Goal: Task Accomplishment & Management: Manage account settings

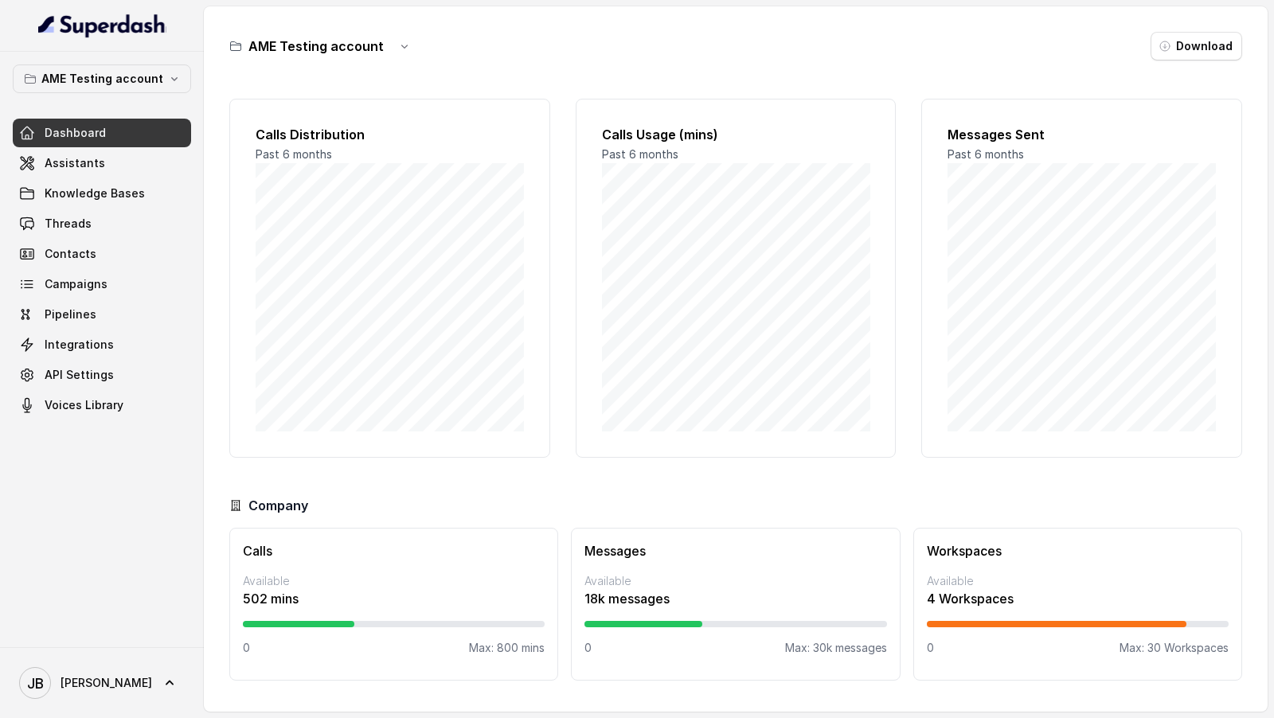
click at [98, 707] on div "[PERSON_NAME] [PERSON_NAME]" at bounding box center [102, 682] width 204 height 71
click at [166, 682] on icon at bounding box center [170, 683] width 8 height 5
click at [123, 611] on div "Account" at bounding box center [100, 608] width 135 height 19
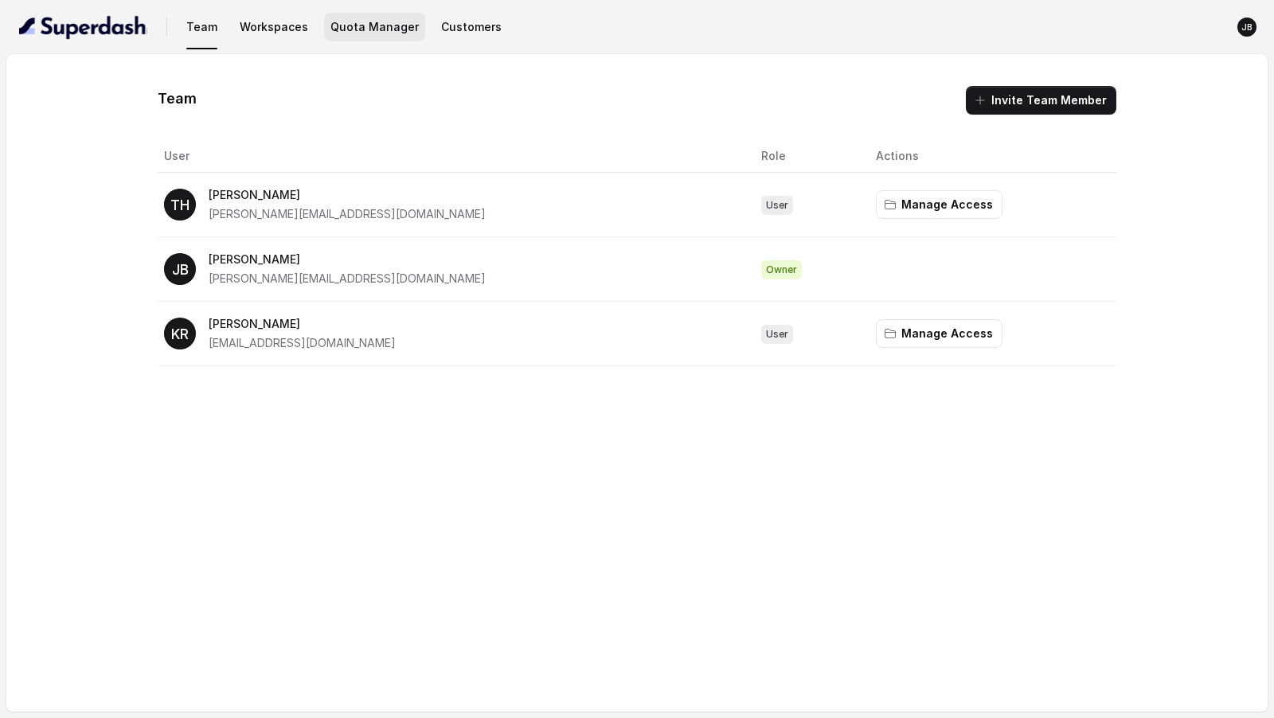
click at [364, 34] on button "Quota Manager" at bounding box center [374, 27] width 101 height 29
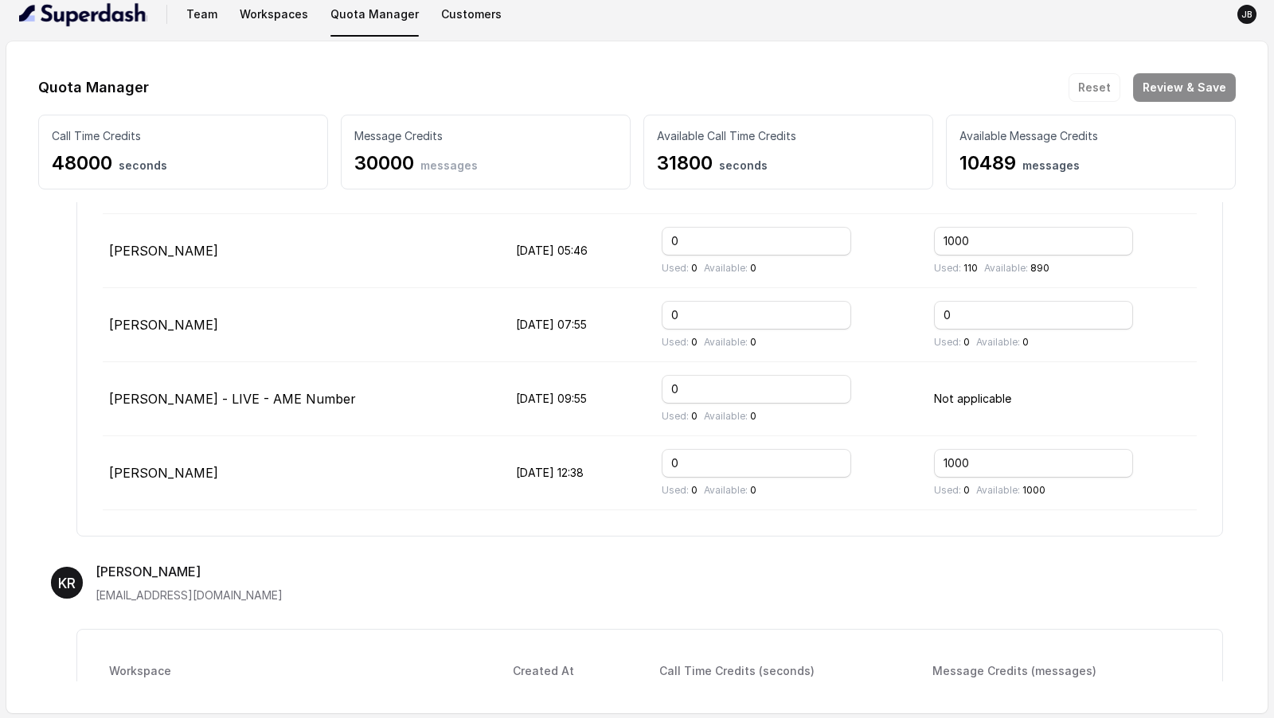
scroll to position [1105, 0]
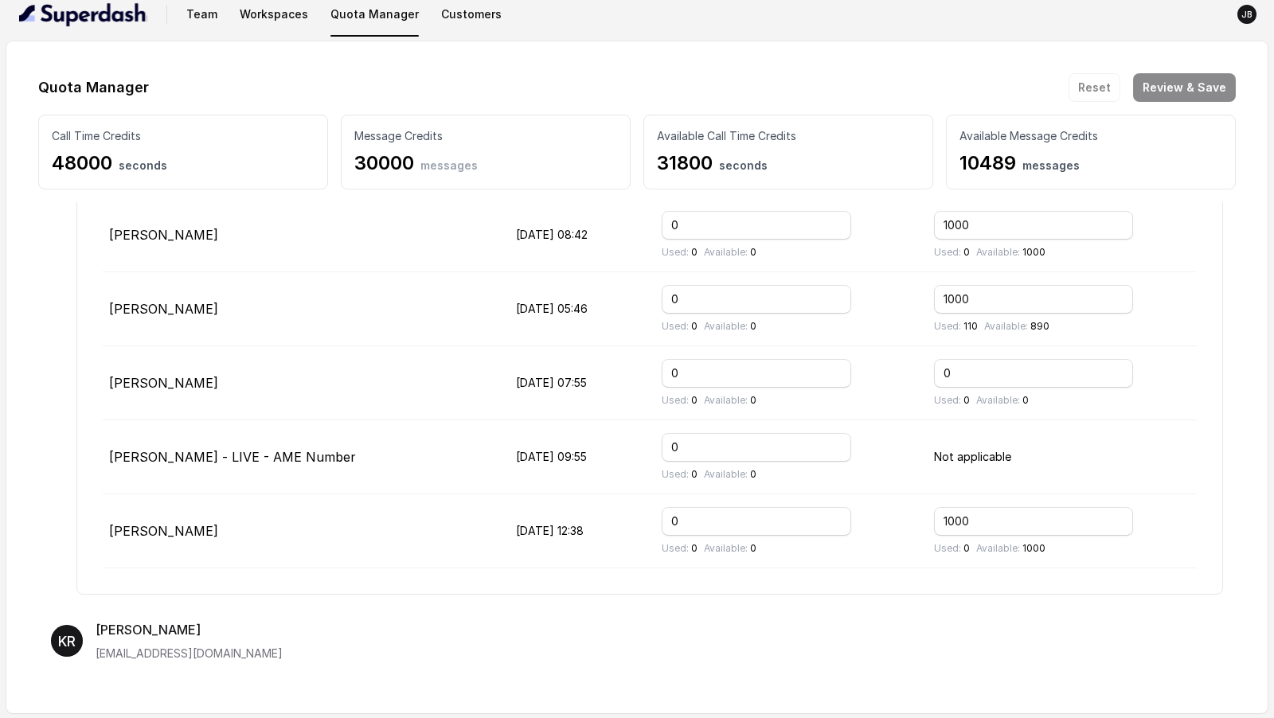
click at [230, 447] on p "[PERSON_NAME] - LIVE - AME Number" at bounding box center [299, 456] width 381 height 19
click at [127, 447] on p "[PERSON_NAME] - LIVE - AME Number" at bounding box center [299, 456] width 381 height 19
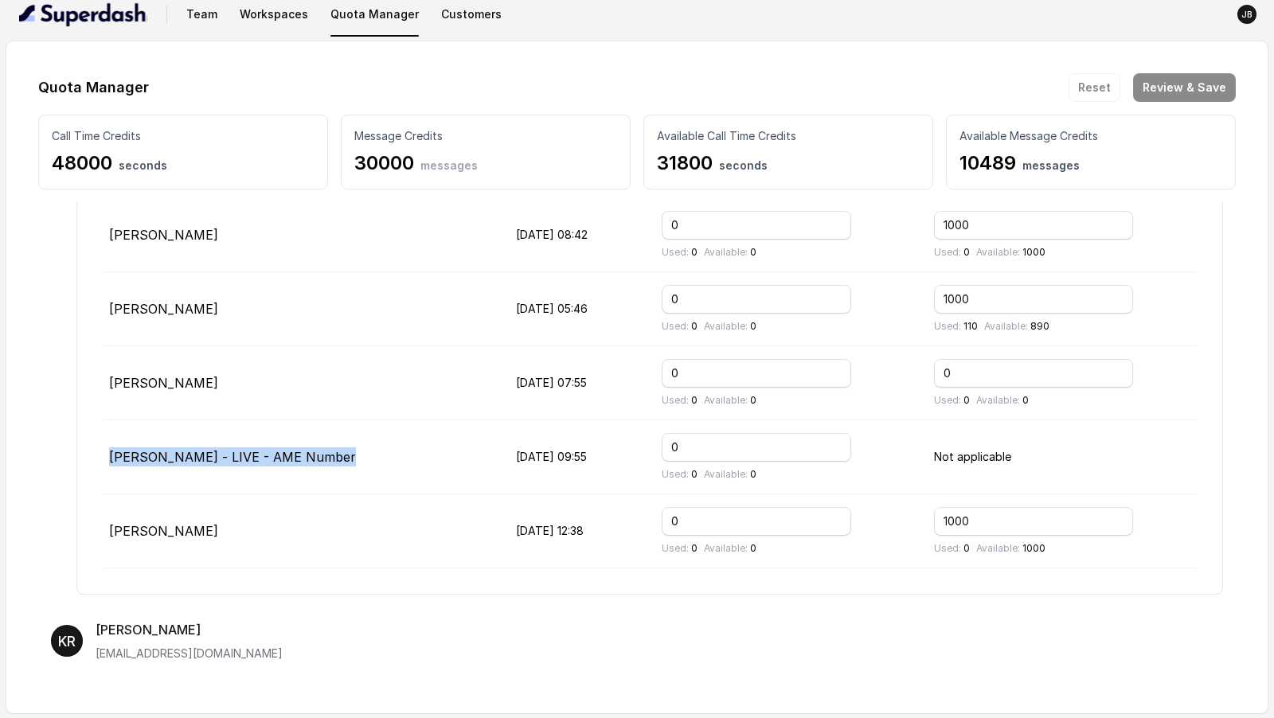
click at [127, 447] on p "[PERSON_NAME] - LIVE - AME Number" at bounding box center [299, 456] width 381 height 19
click at [418, 462] on td "[PERSON_NAME] - LIVE - AME Number" at bounding box center [303, 457] width 400 height 74
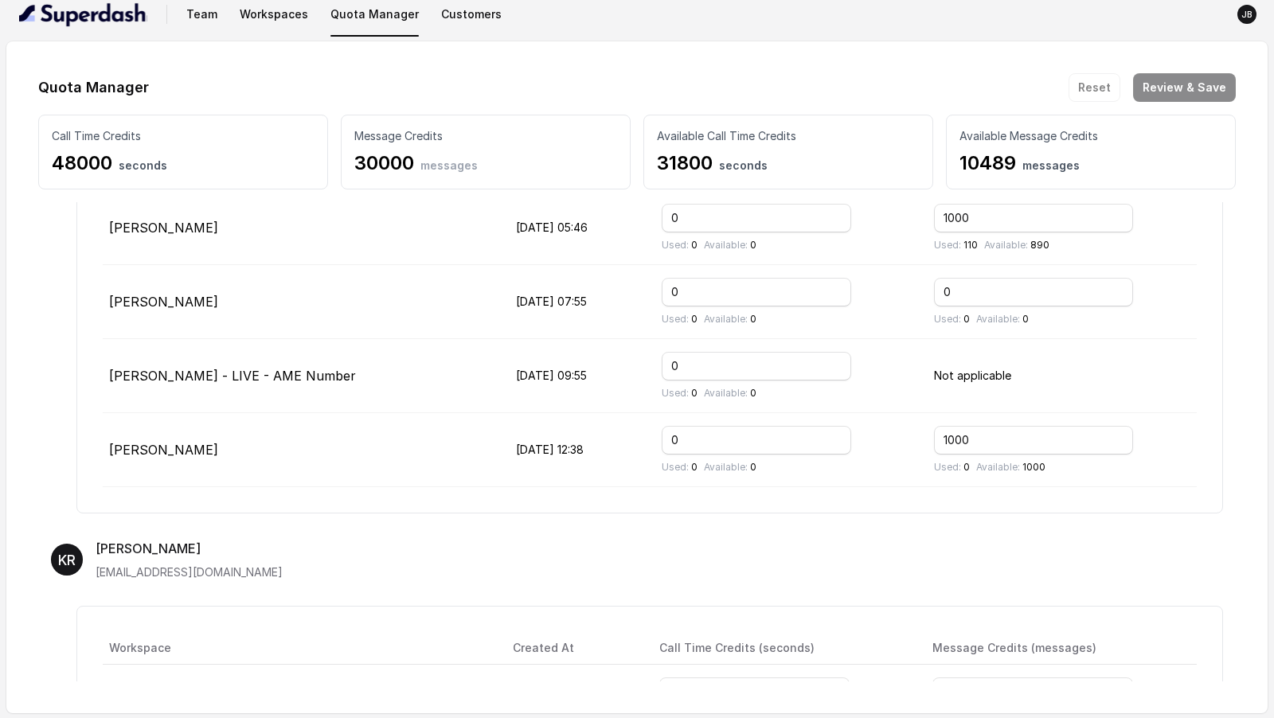
scroll to position [1160, 0]
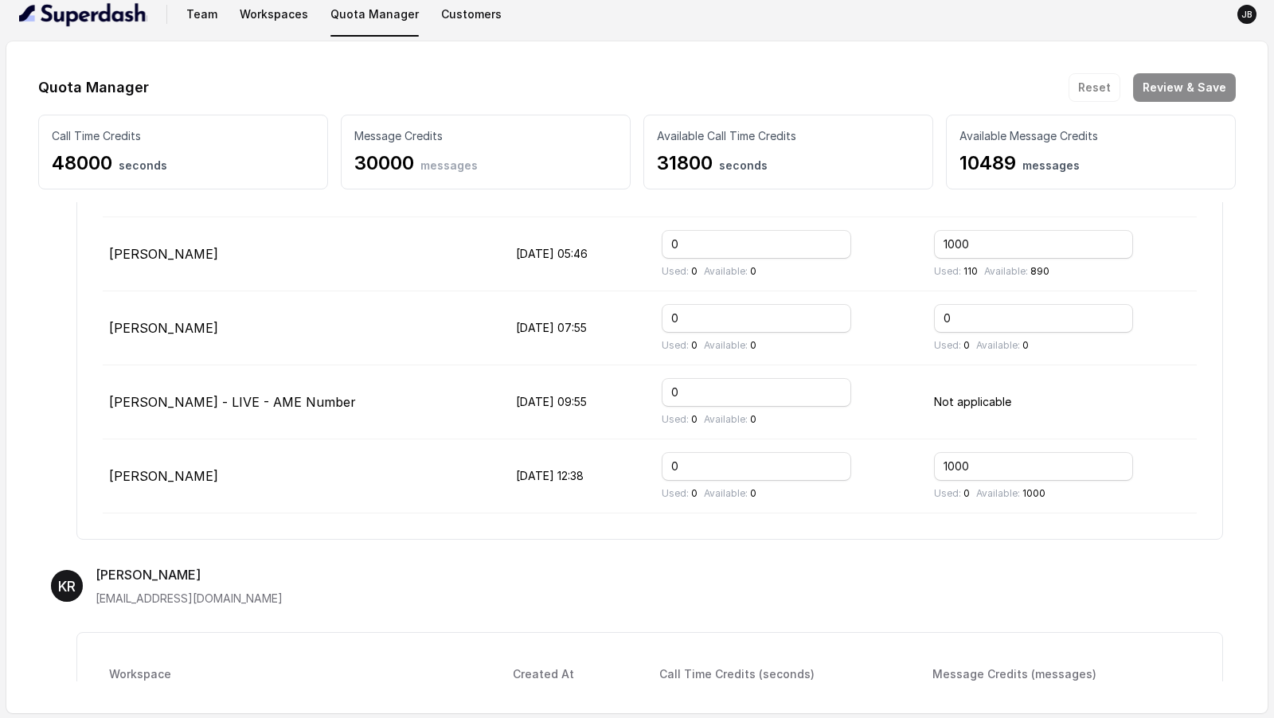
click at [973, 392] on p "Not applicable" at bounding box center [1062, 401] width 256 height 19
click at [1006, 365] on td "Not applicable" at bounding box center [1058, 402] width 275 height 74
click at [1251, 21] on icon "JB" at bounding box center [1246, 14] width 19 height 19
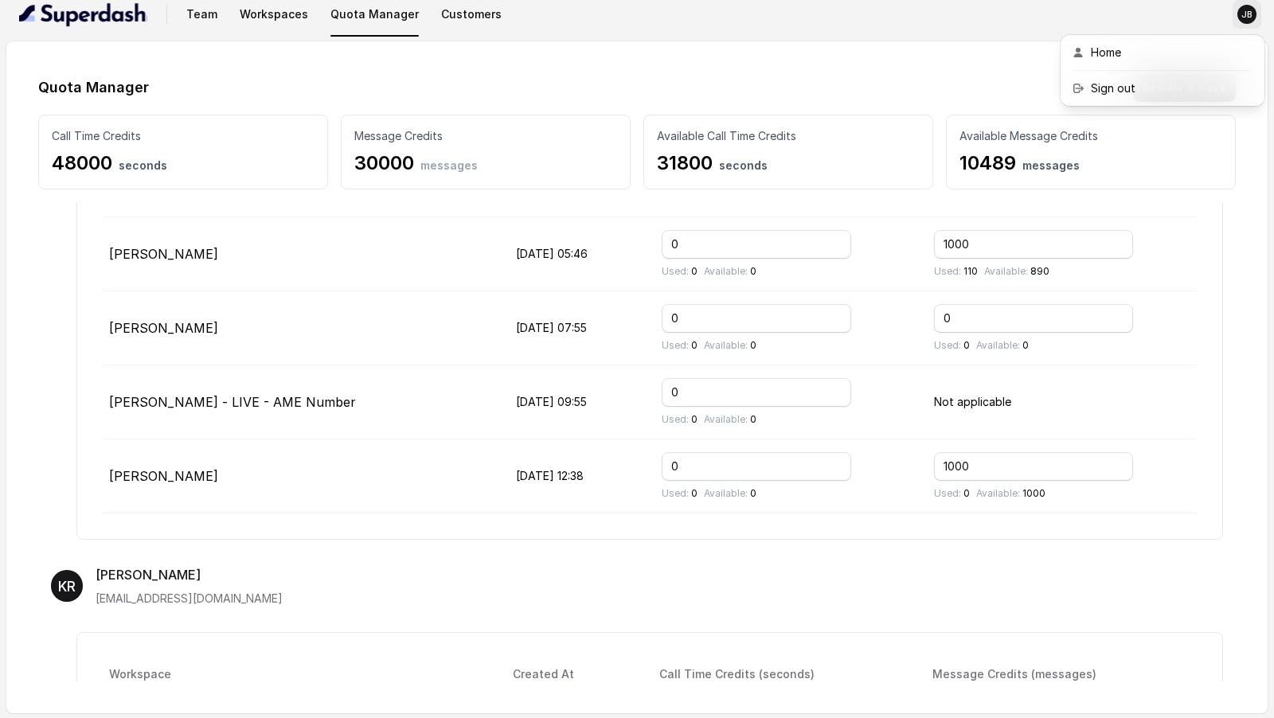
click at [1034, 462] on div "Team Workspaces Quota Manager Customers JB Quota Manager Reset Review & Save Ca…" at bounding box center [637, 353] width 1274 height 732
click at [1096, 400] on td "Not applicable" at bounding box center [1058, 402] width 275 height 74
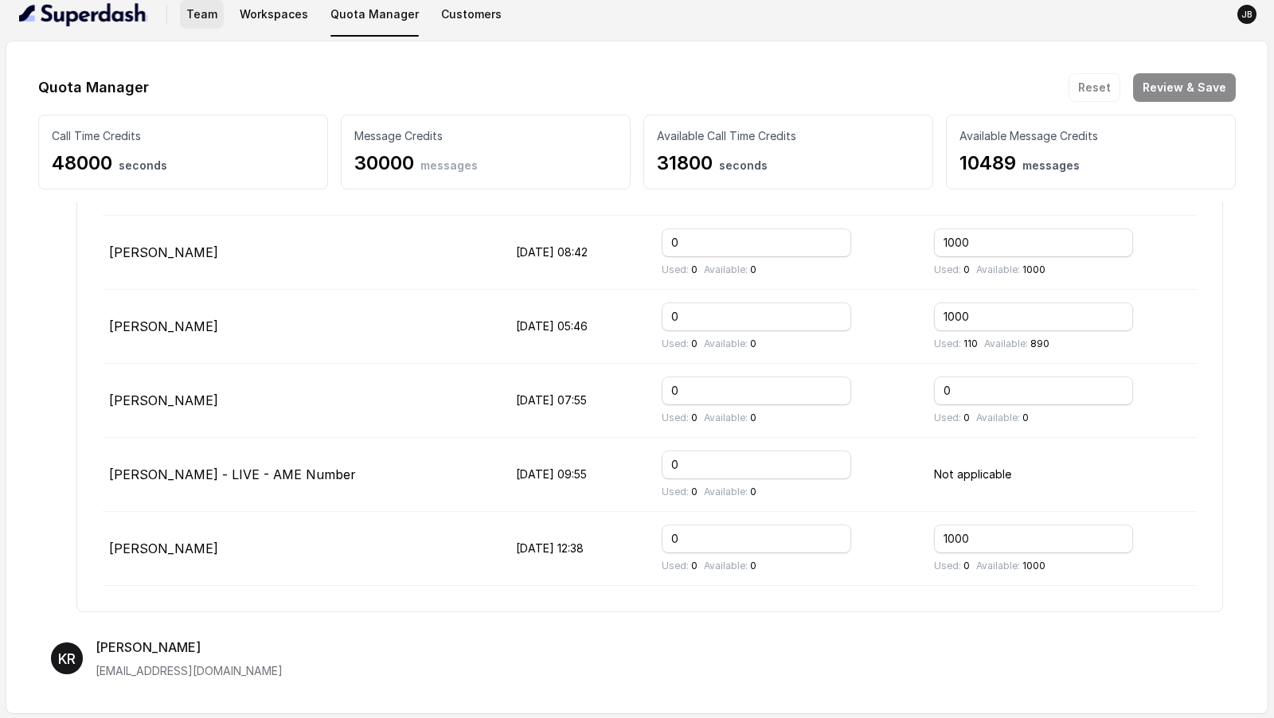
click at [200, 14] on button "Team" at bounding box center [202, 14] width 44 height 29
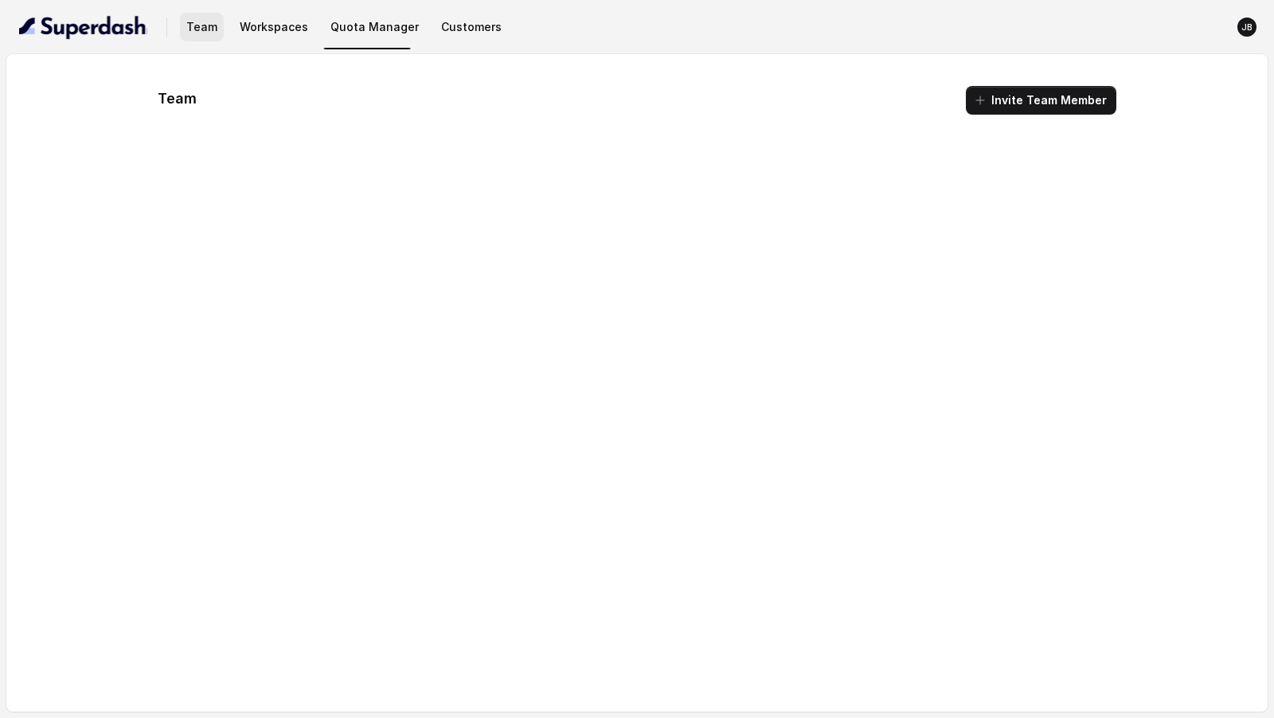
scroll to position [0, 0]
click at [78, 23] on img "button" at bounding box center [83, 26] width 128 height 25
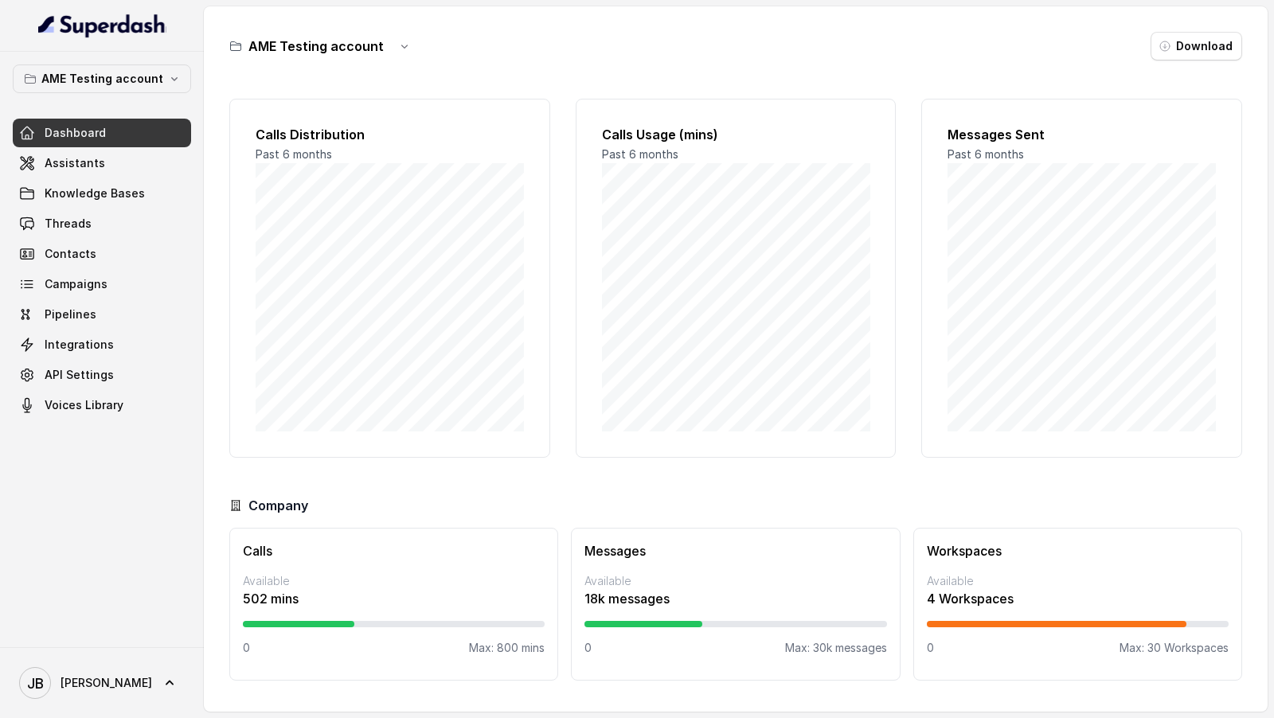
click at [123, 94] on div "AME Testing account Dashboard Assistants Knowledge Bases Threads Contacts Campa…" at bounding box center [102, 241] width 178 height 355
click at [123, 89] on button "AME Testing account" at bounding box center [102, 78] width 178 height 29
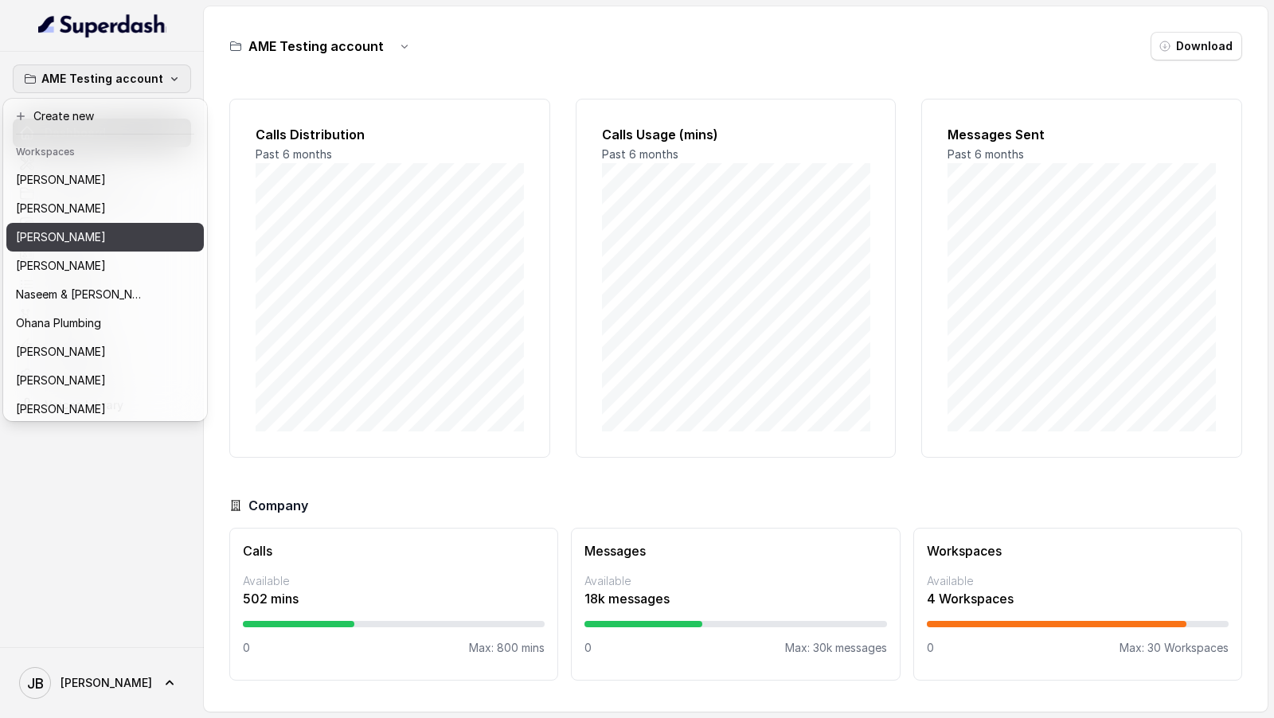
scroll to position [489, 0]
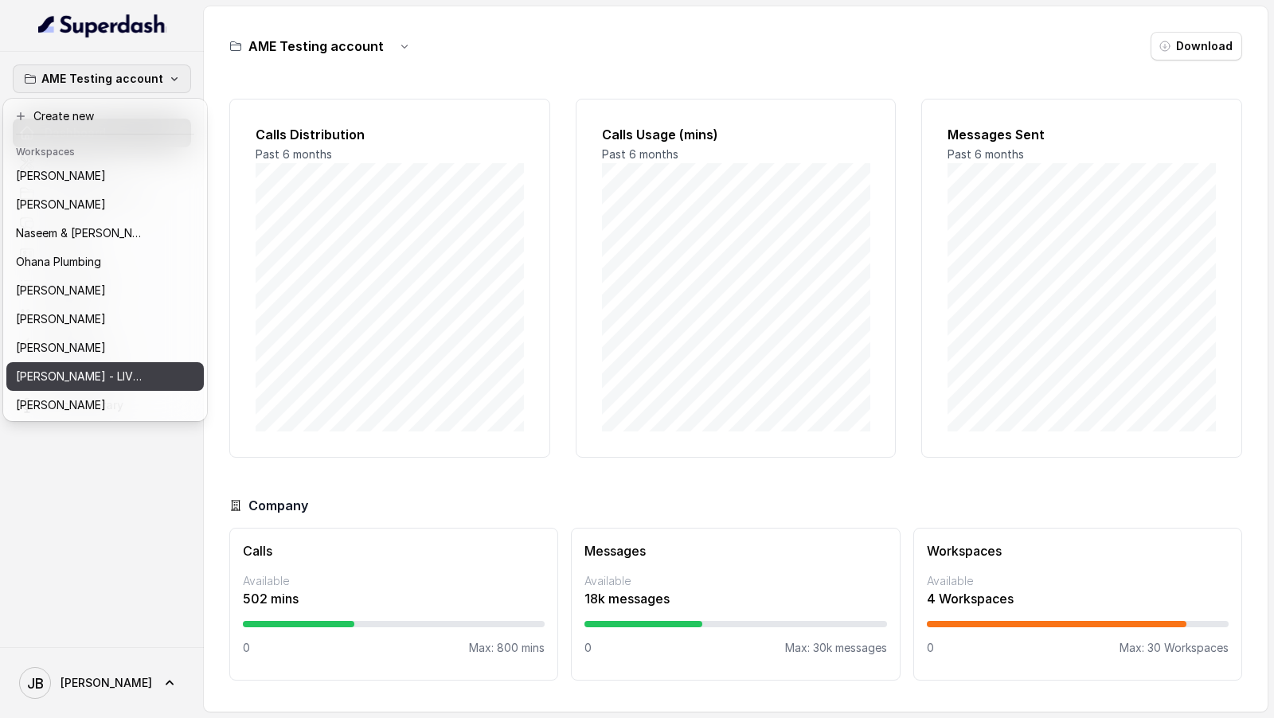
click at [107, 376] on p "[PERSON_NAME] - LIVE - AME Number" at bounding box center [79, 376] width 127 height 19
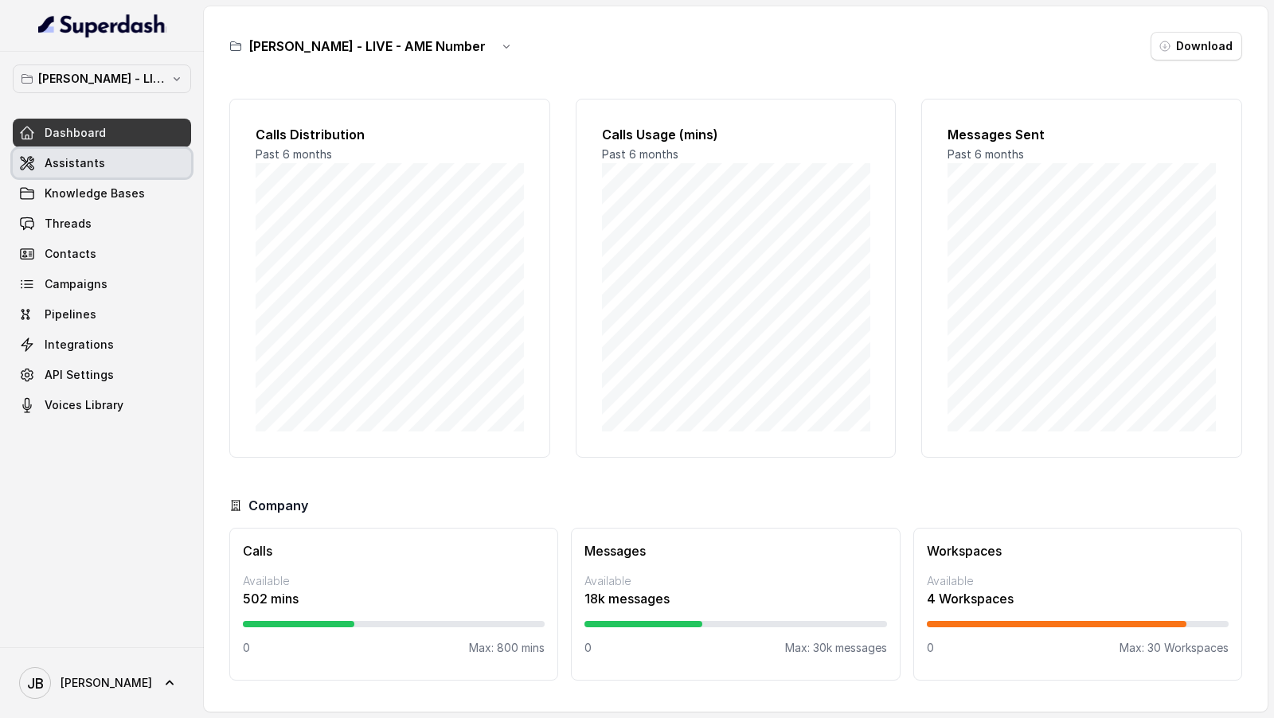
click at [119, 164] on link "Assistants" at bounding box center [102, 163] width 178 height 29
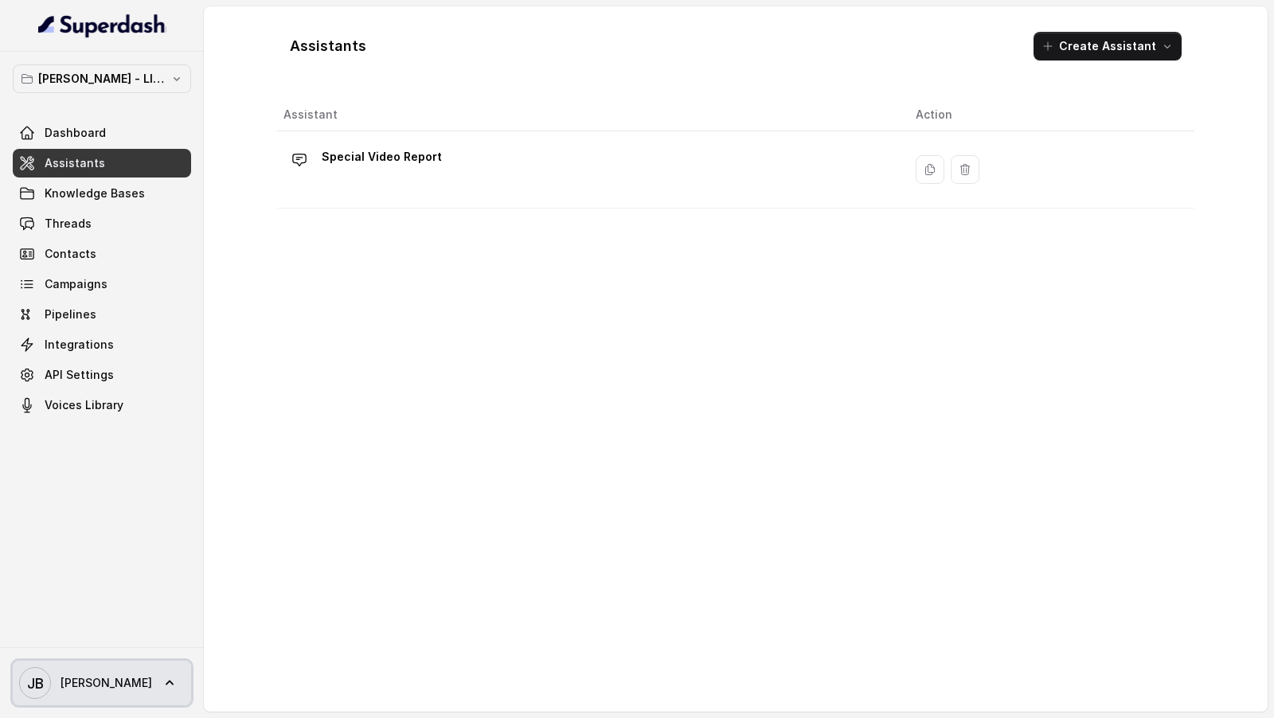
click at [71, 681] on span "[PERSON_NAME]" at bounding box center [106, 683] width 92 height 16
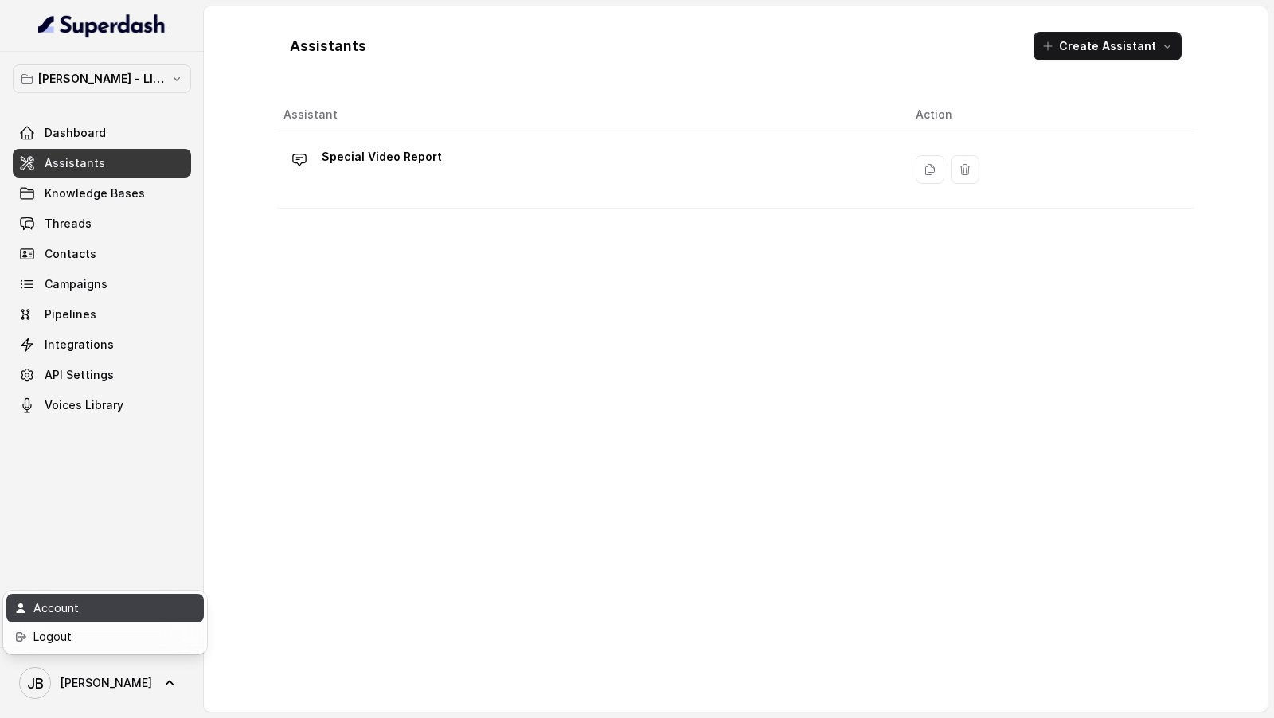
click at [107, 595] on link "Account" at bounding box center [104, 608] width 197 height 29
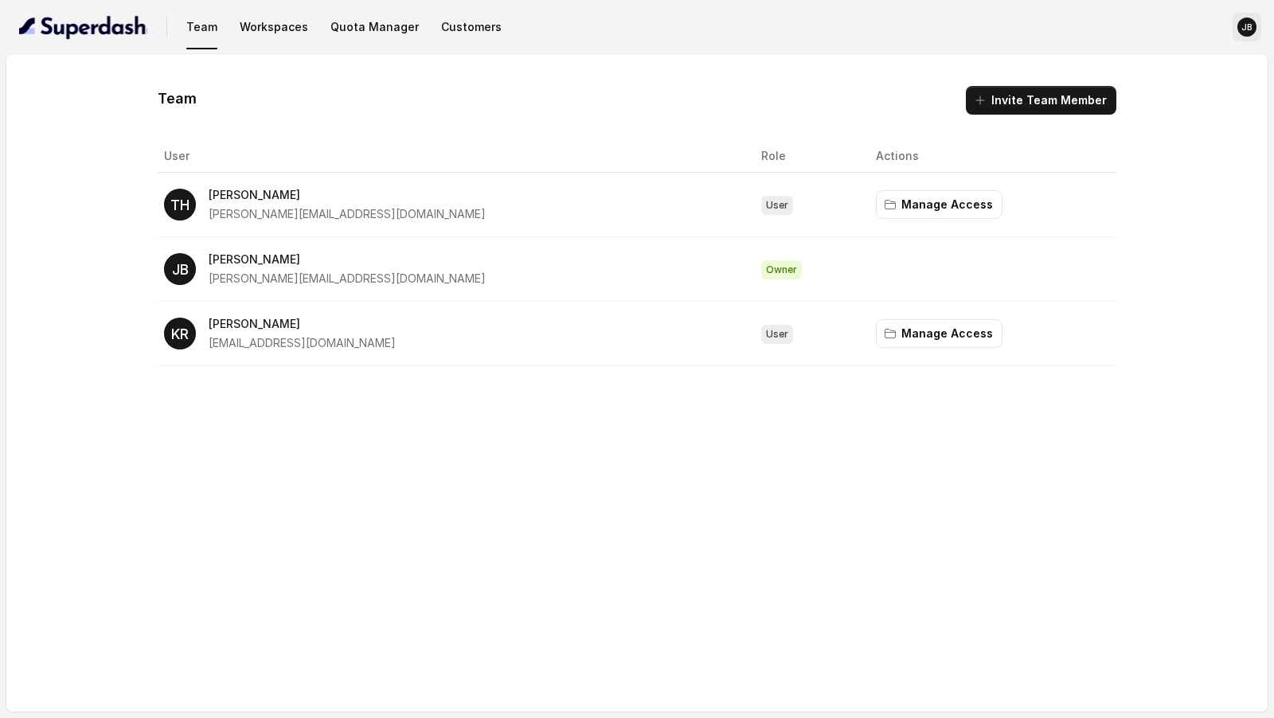
click at [1243, 29] on text "JB" at bounding box center [1246, 27] width 11 height 10
click at [1146, 103] on div "Sign out" at bounding box center [1158, 101] width 135 height 19
